Goal: Task Accomplishment & Management: Use online tool/utility

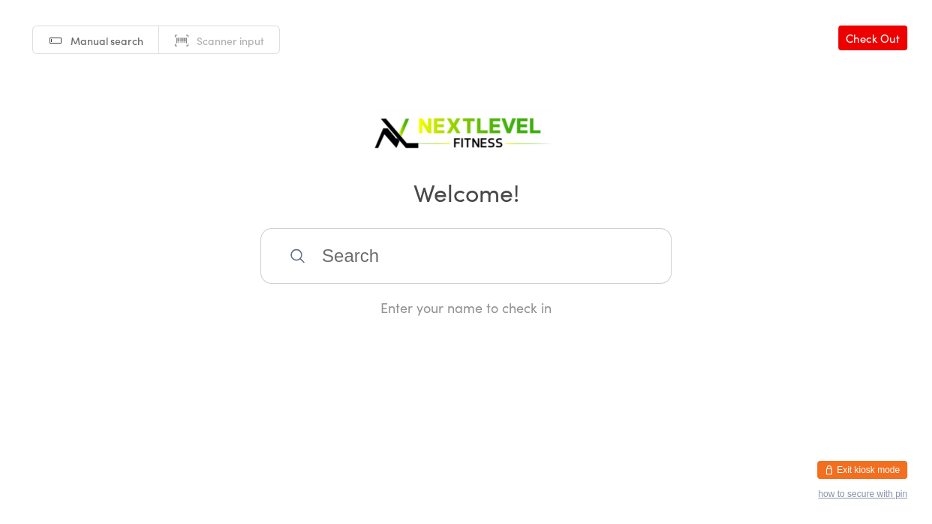
click at [317, 258] on input "search" at bounding box center [465, 256] width 411 height 56
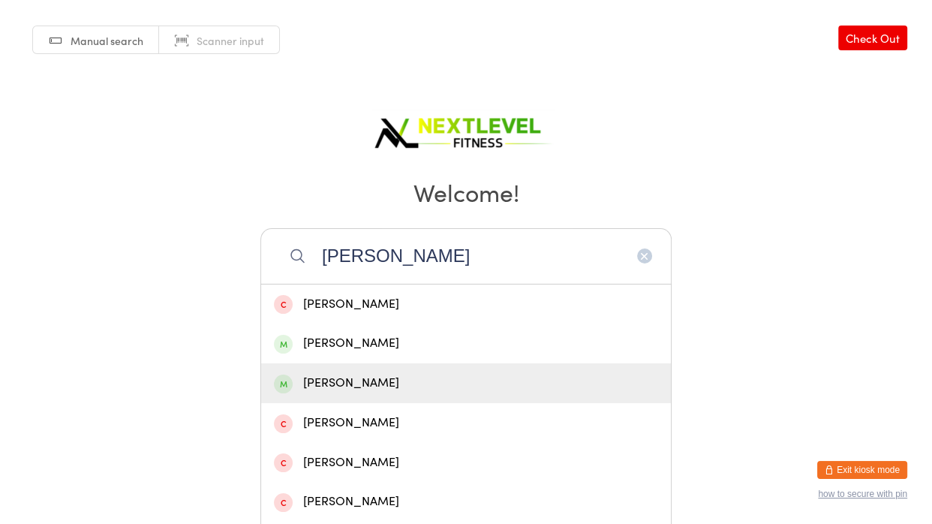
type input "[PERSON_NAME]"
click at [334, 381] on div "[PERSON_NAME]" at bounding box center [466, 383] width 384 height 20
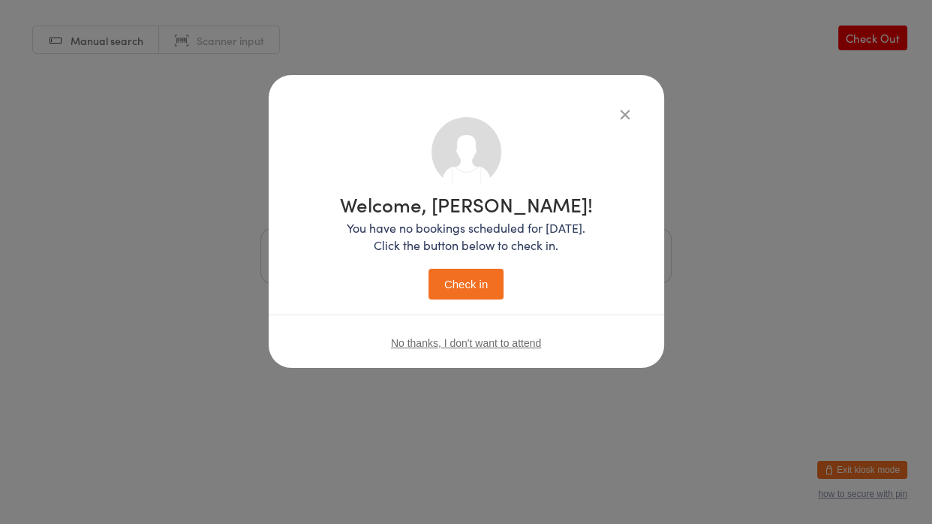
click at [460, 285] on button "Check in" at bounding box center [465, 284] width 75 height 31
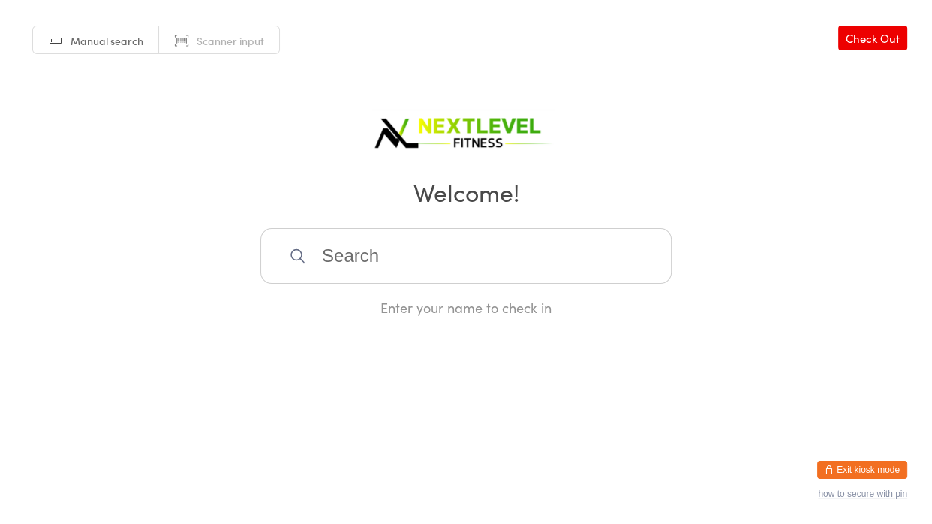
click at [439, 260] on input "search" at bounding box center [465, 256] width 411 height 56
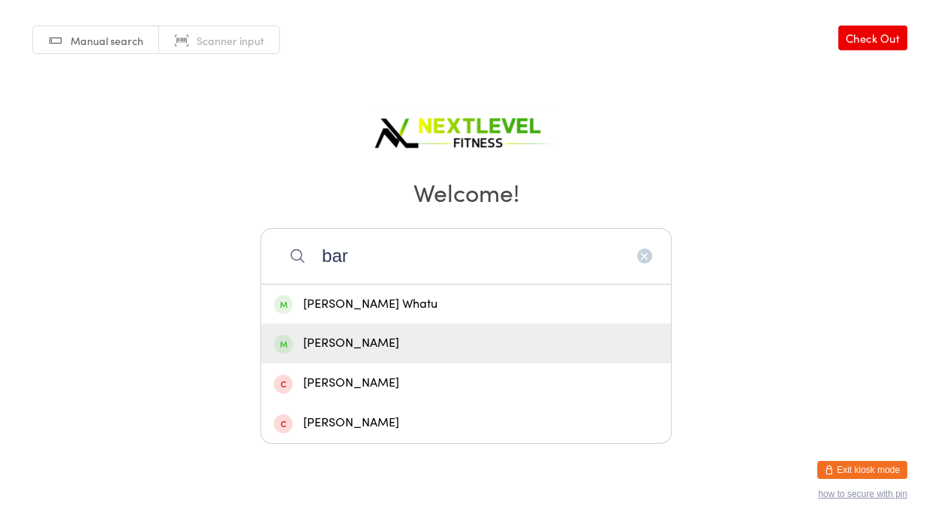
type input "bar"
click at [362, 342] on div "[PERSON_NAME]" at bounding box center [466, 343] width 384 height 20
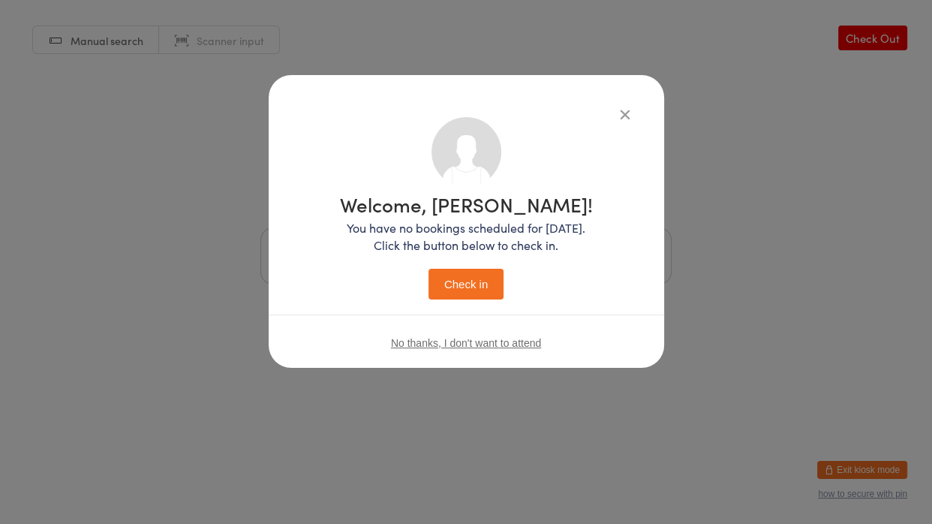
click at [453, 291] on button "Check in" at bounding box center [465, 284] width 75 height 31
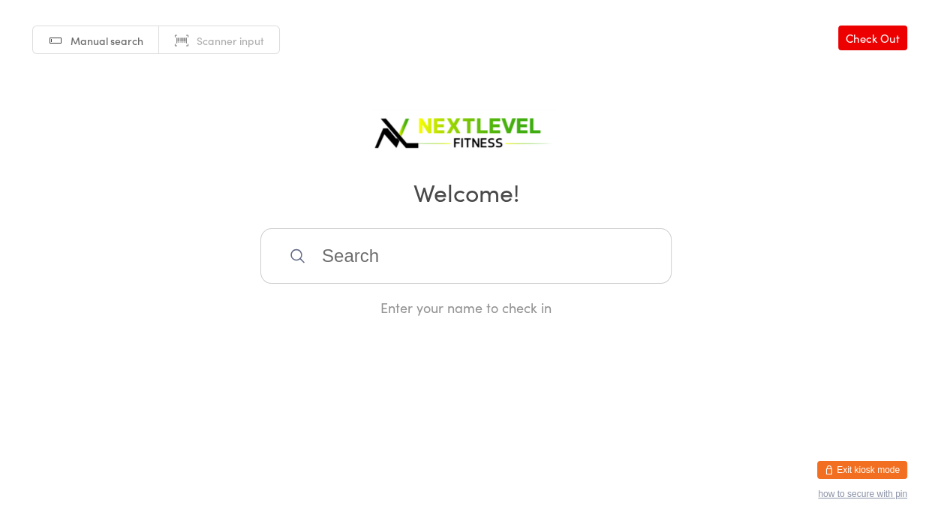
click at [321, 255] on input "search" at bounding box center [465, 256] width 411 height 56
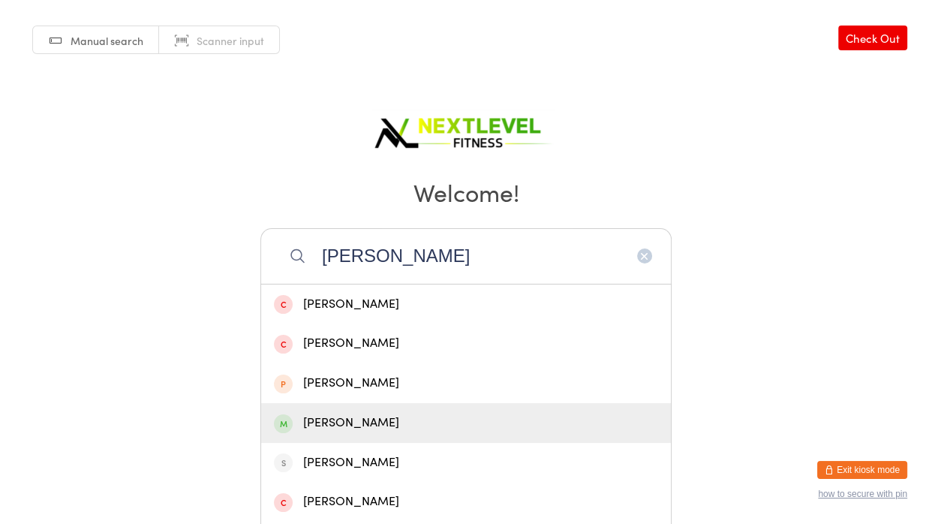
type input "[PERSON_NAME]"
click at [332, 422] on div "[PERSON_NAME]" at bounding box center [466, 423] width 384 height 20
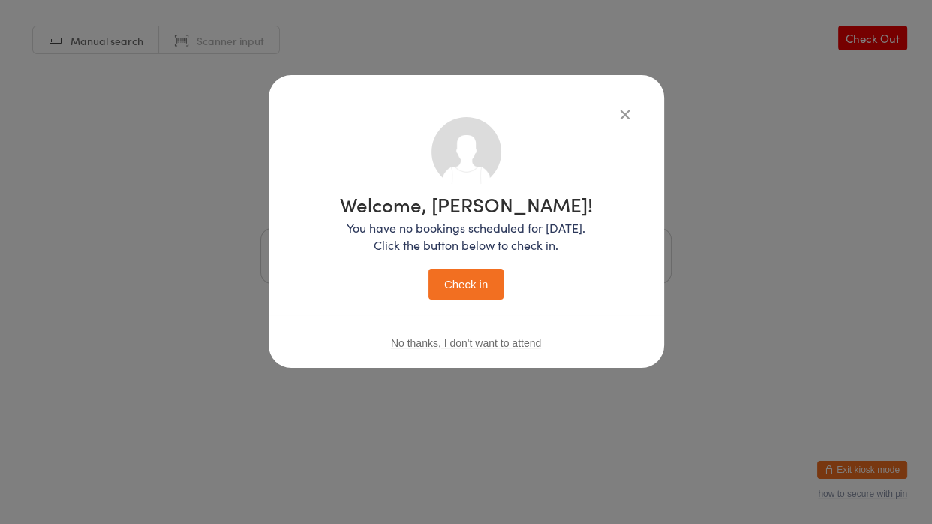
click at [466, 278] on button "Check in" at bounding box center [465, 284] width 75 height 31
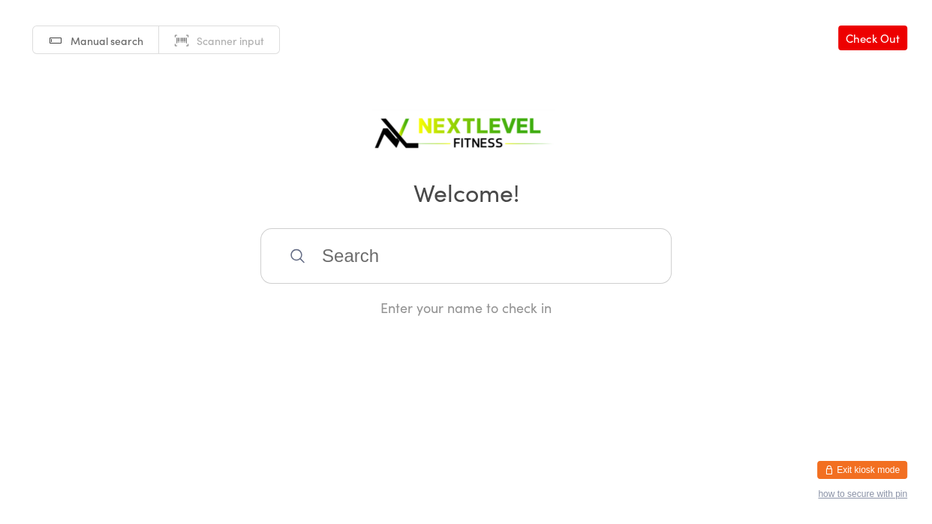
click at [354, 259] on input "search" at bounding box center [465, 256] width 411 height 56
type input "vida"
click at [355, 303] on div "[PERSON_NAME]" at bounding box center [466, 304] width 384 height 20
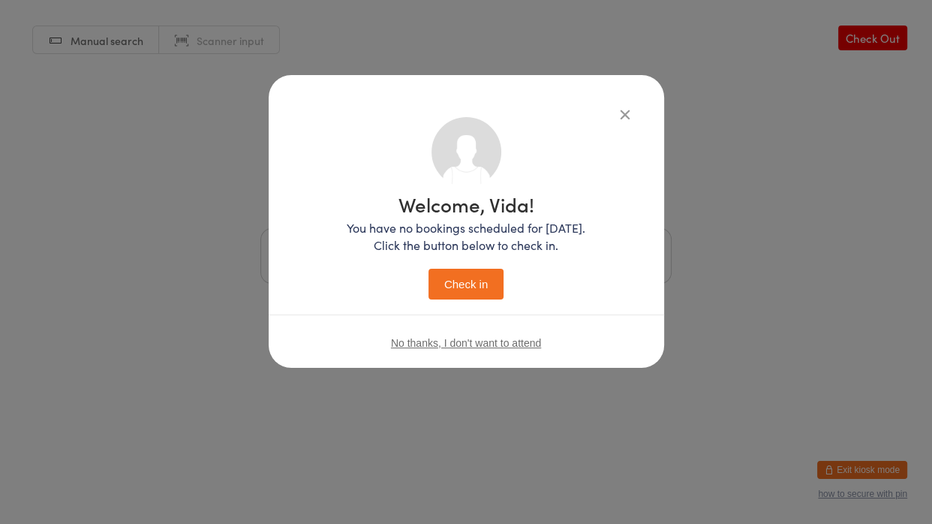
click at [478, 280] on button "Check in" at bounding box center [465, 284] width 75 height 31
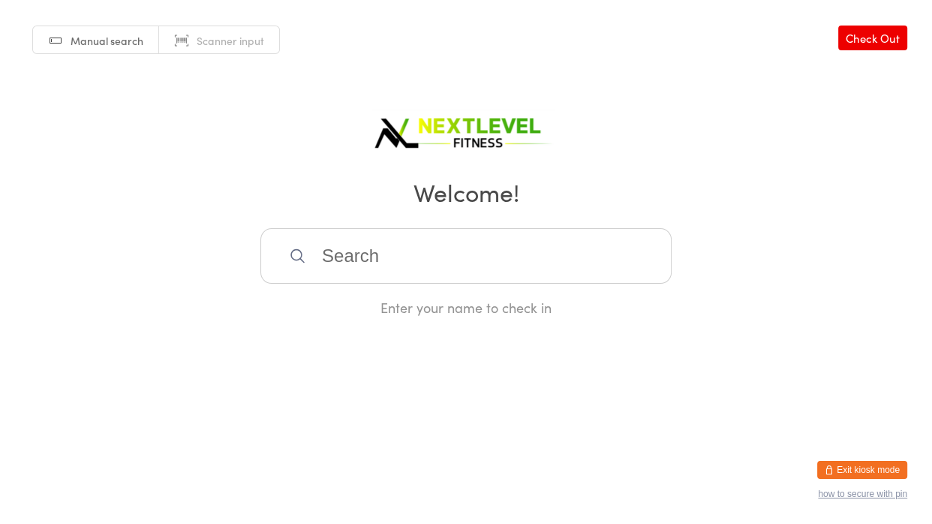
click at [437, 264] on input "search" at bounding box center [465, 256] width 411 height 56
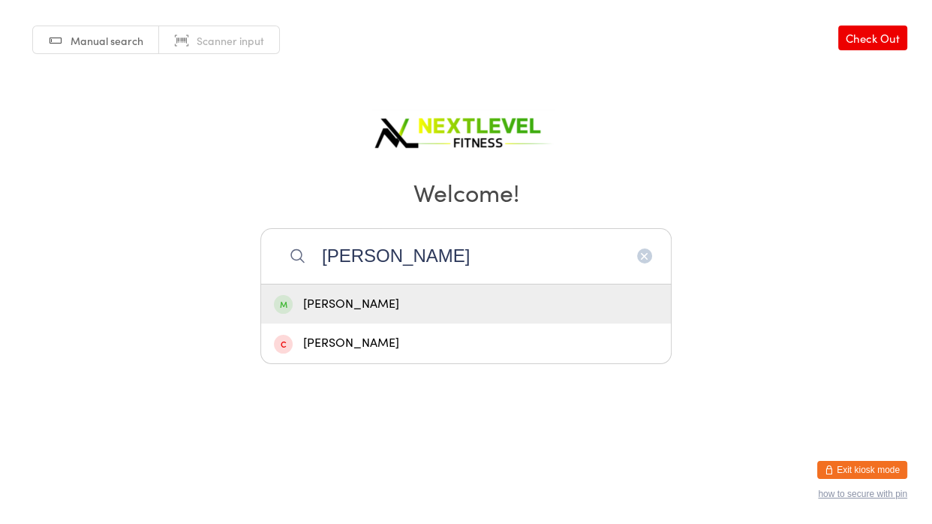
type input "[PERSON_NAME]"
click at [384, 308] on div "[PERSON_NAME]" at bounding box center [466, 304] width 384 height 20
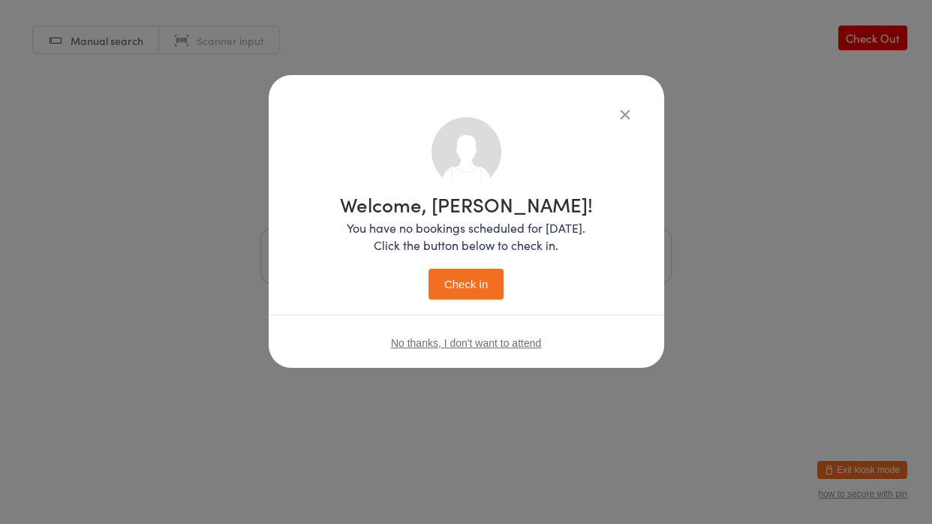
click at [441, 294] on button "Check in" at bounding box center [465, 284] width 75 height 31
